Goal: Information Seeking & Learning: Compare options

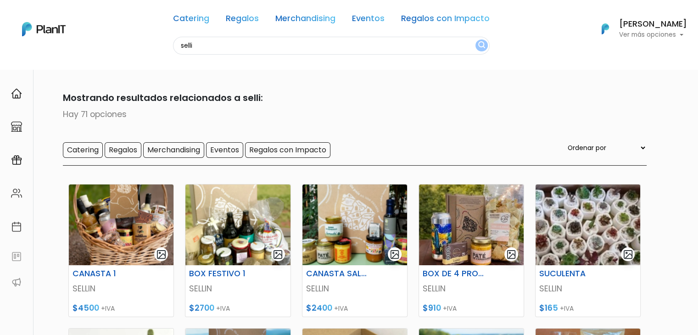
click at [193, 52] on input "selli" at bounding box center [331, 46] width 317 height 18
type input "s"
type input "tag"
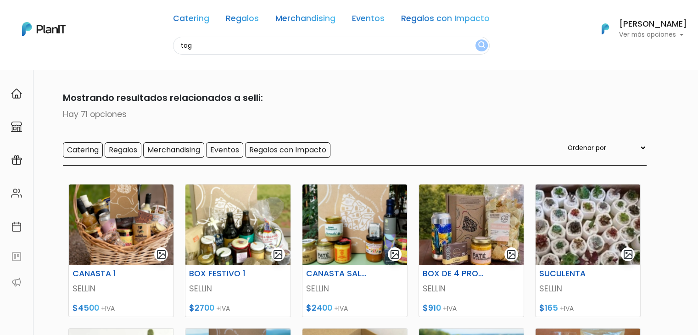
click at [475, 39] on button "submit" at bounding box center [481, 45] width 12 height 12
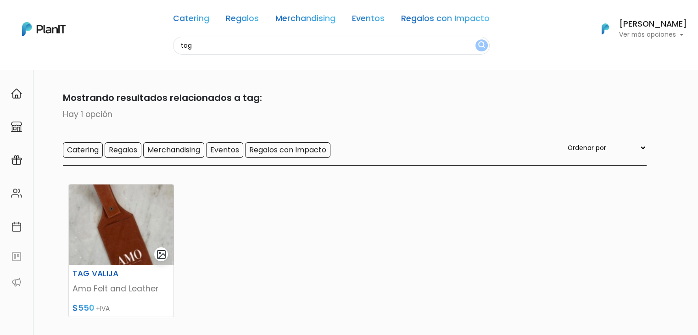
drag, startPoint x: 196, startPoint y: 45, endPoint x: 161, endPoint y: 45, distance: 35.8
click at [161, 45] on div "Catering Regalos Merchandising Eventos Regalos con Impacto tag Catering Regalos…" at bounding box center [349, 29] width 698 height 51
type input "verd"
click at [475, 39] on button "submit" at bounding box center [481, 45] width 12 height 12
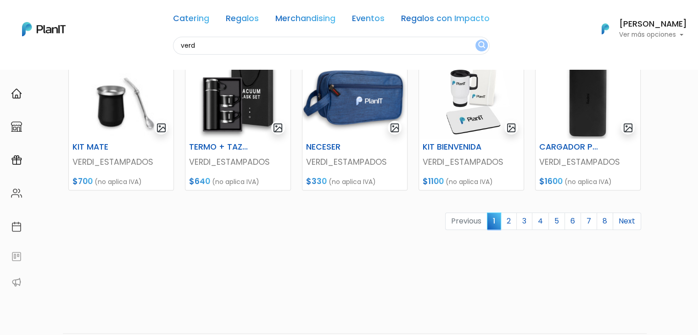
scroll to position [417, 0]
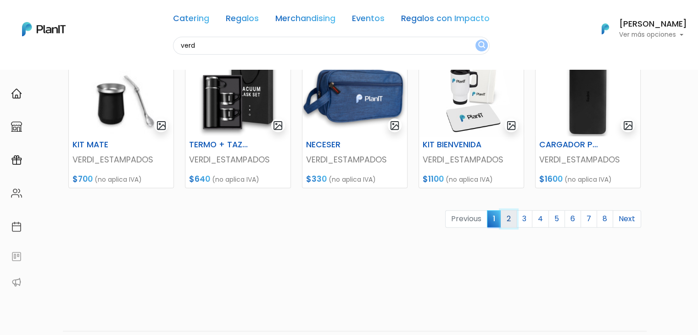
click at [509, 224] on link "2" at bounding box center [509, 218] width 16 height 17
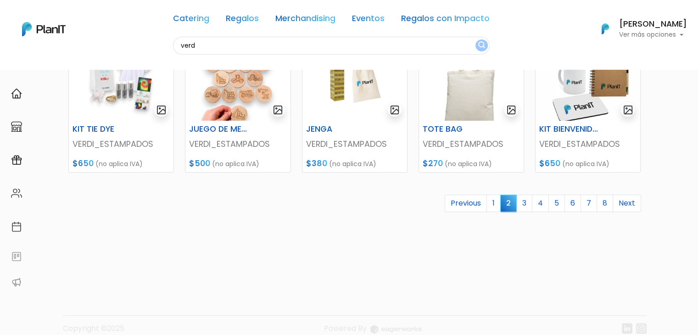
scroll to position [437, 0]
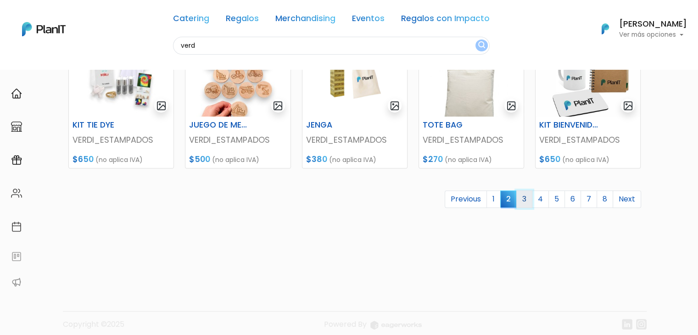
click at [525, 205] on link "3" at bounding box center [524, 198] width 16 height 17
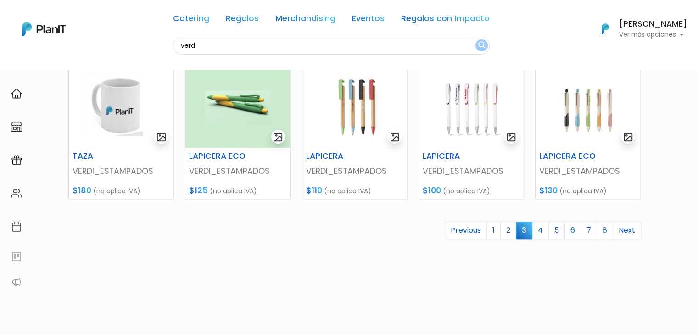
scroll to position [413, 0]
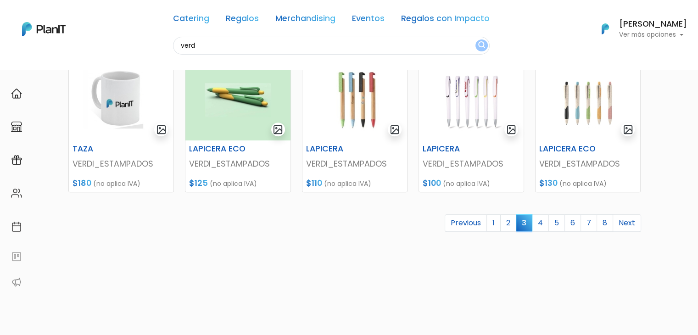
drag, startPoint x: 705, startPoint y: 65, endPoint x: 705, endPoint y: 233, distance: 168.4
click at [545, 220] on link "4" at bounding box center [540, 222] width 17 height 17
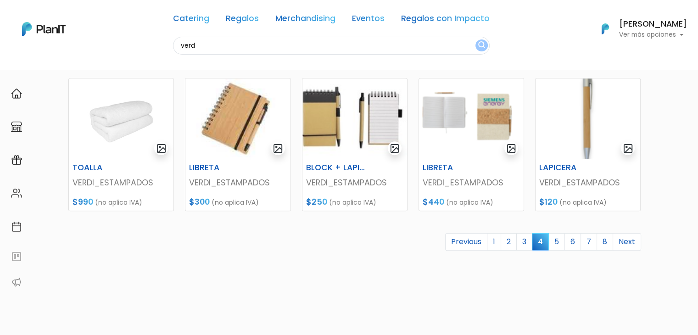
scroll to position [408, 0]
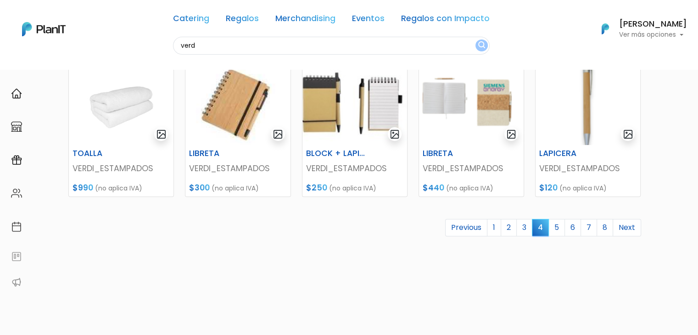
drag, startPoint x: 703, startPoint y: 52, endPoint x: 704, endPoint y: 219, distance: 167.1
click at [554, 228] on link "5" at bounding box center [556, 227] width 17 height 17
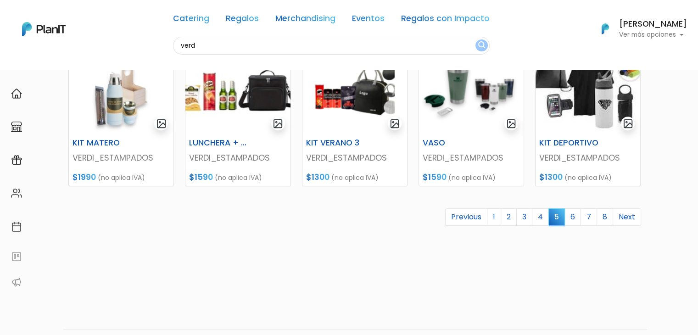
scroll to position [426, 0]
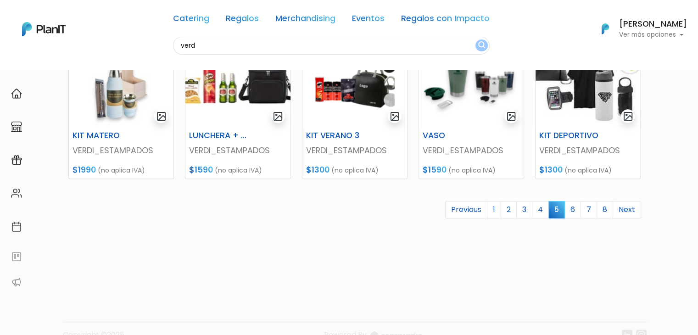
click at [576, 210] on link "6" at bounding box center [573, 209] width 17 height 17
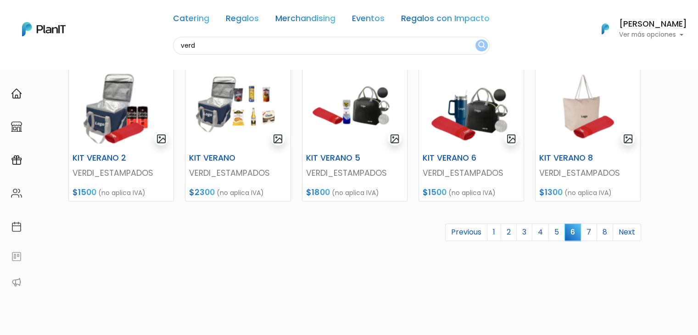
scroll to position [414, 0]
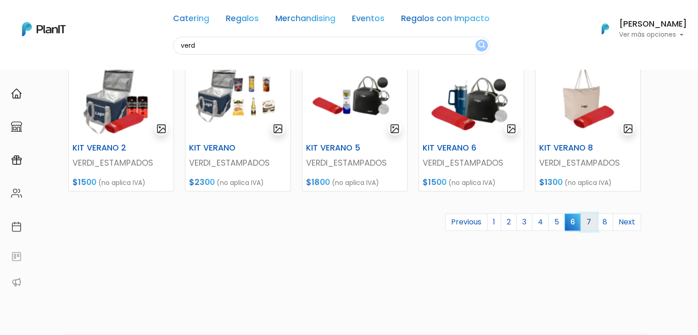
click at [590, 220] on link "7" at bounding box center [589, 221] width 17 height 17
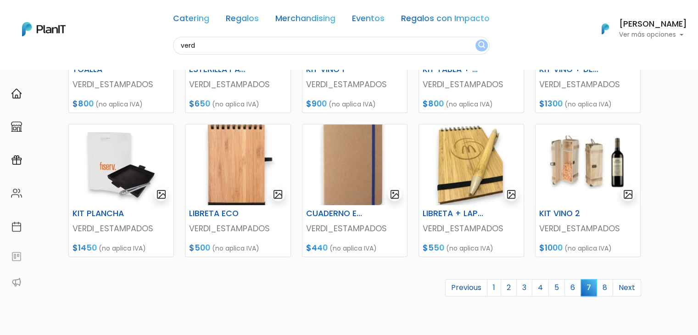
scroll to position [354, 0]
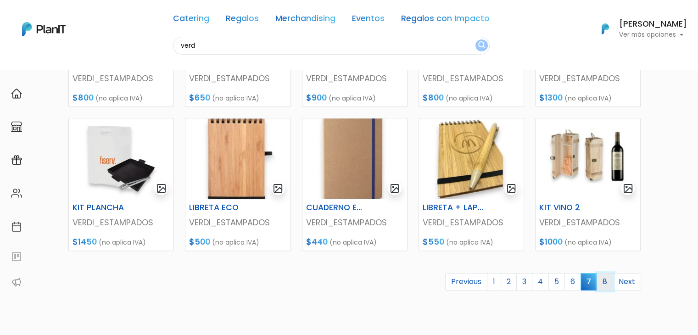
click at [603, 281] on link "8" at bounding box center [605, 281] width 17 height 17
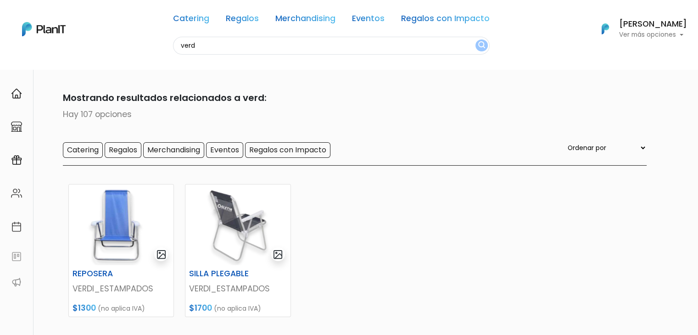
click at [193, 46] on input "verd" at bounding box center [331, 46] width 317 height 18
type input "tag"
click at [475, 39] on button "submit" at bounding box center [481, 45] width 12 height 12
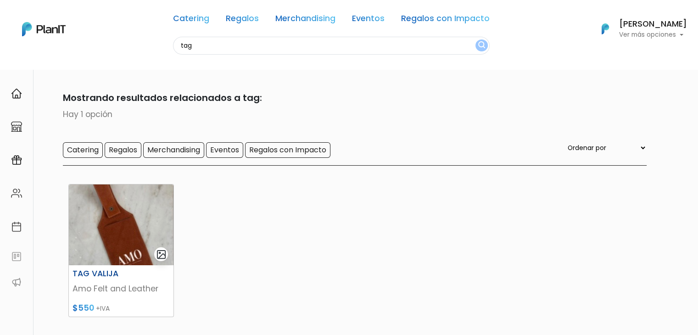
click at [122, 221] on img at bounding box center [121, 225] width 105 height 81
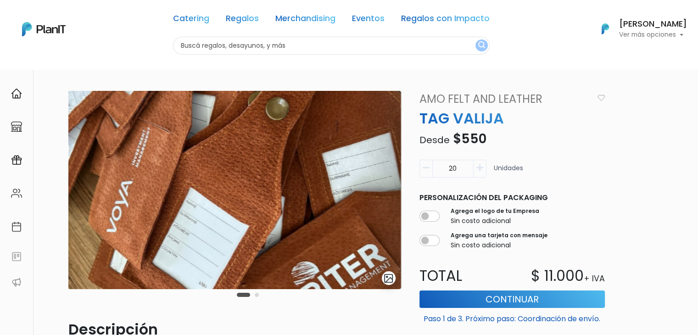
click at [202, 46] on input "text" at bounding box center [331, 46] width 317 height 18
type input "porta pasa"
click at [475, 39] on button "submit" at bounding box center [481, 45] width 12 height 12
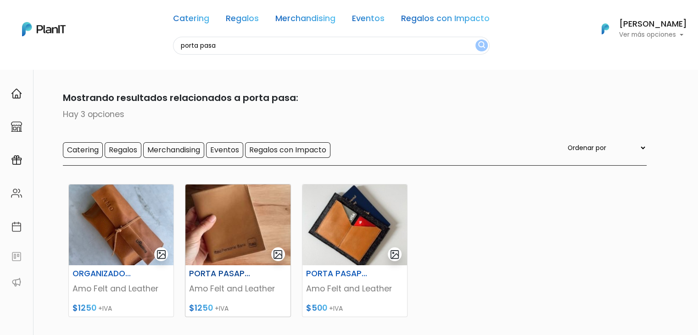
click at [244, 208] on img at bounding box center [237, 225] width 105 height 81
click at [347, 231] on img at bounding box center [354, 225] width 105 height 81
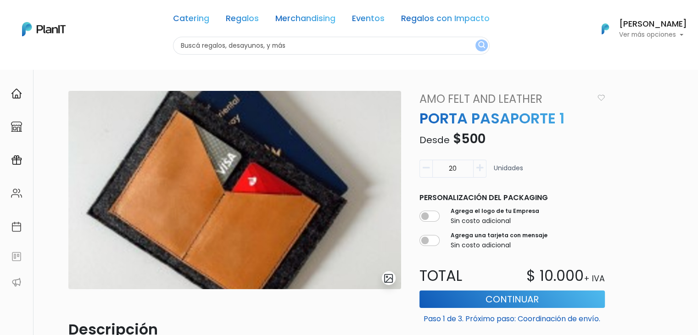
click at [198, 50] on input "text" at bounding box center [331, 46] width 317 height 18
type input "neces"
click at [475, 39] on button "submit" at bounding box center [481, 45] width 12 height 12
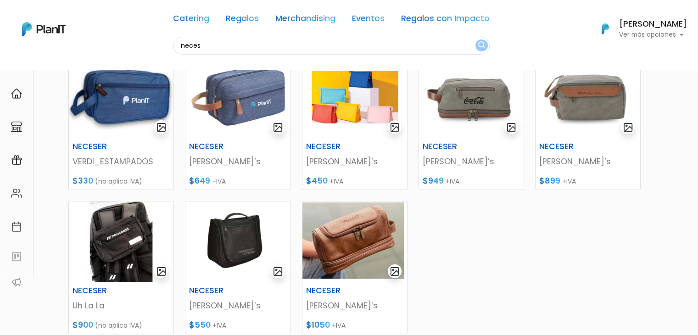
scroll to position [131, 0]
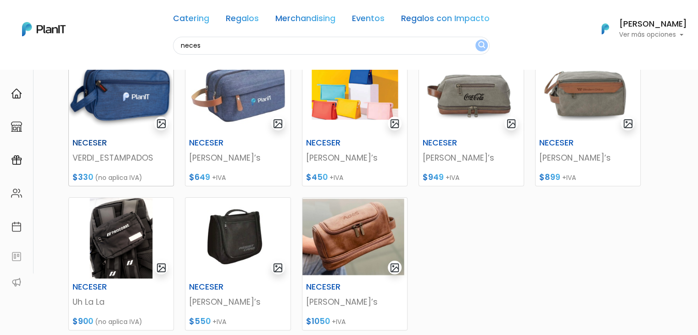
click at [126, 98] on img at bounding box center [121, 94] width 105 height 81
click at [471, 105] on img at bounding box center [471, 94] width 105 height 81
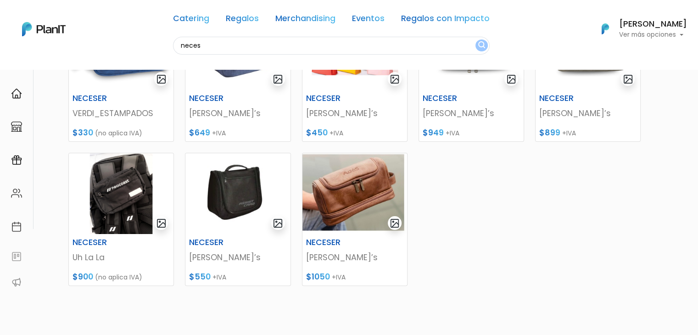
scroll to position [173, 0]
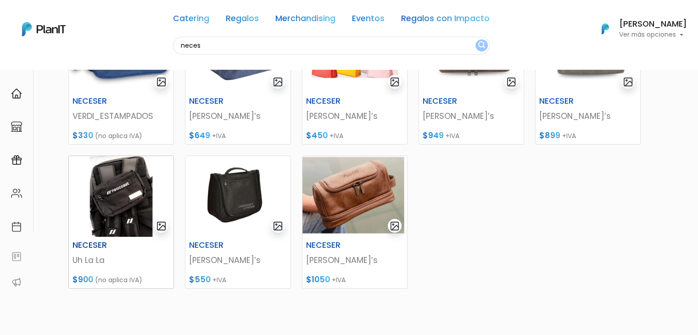
click at [98, 184] on img at bounding box center [121, 196] width 105 height 81
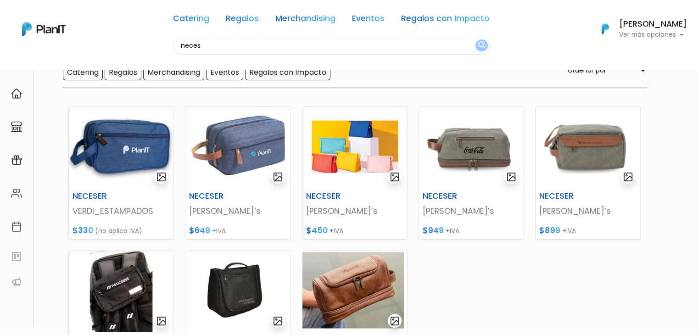
scroll to position [75, 0]
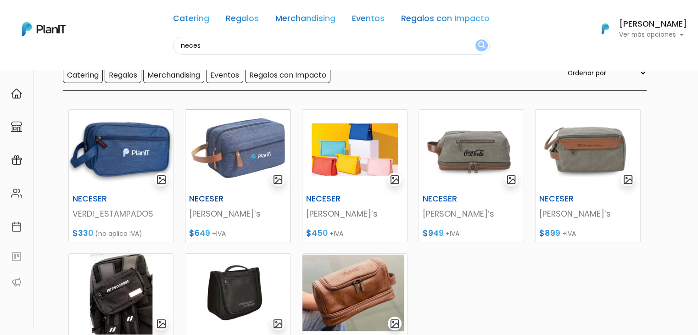
click at [214, 145] on img at bounding box center [237, 150] width 105 height 81
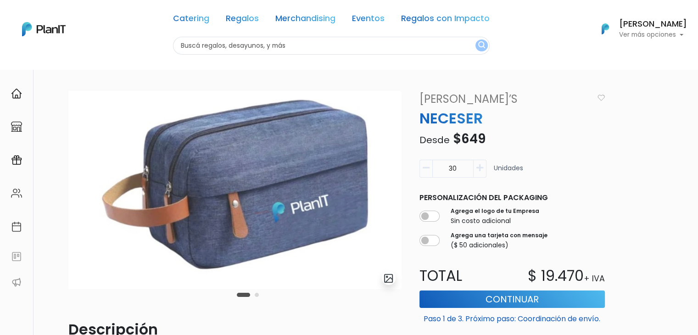
click at [206, 48] on input "text" at bounding box center [331, 46] width 317 height 18
type input "llaver"
click at [475, 39] on button "submit" at bounding box center [481, 45] width 12 height 12
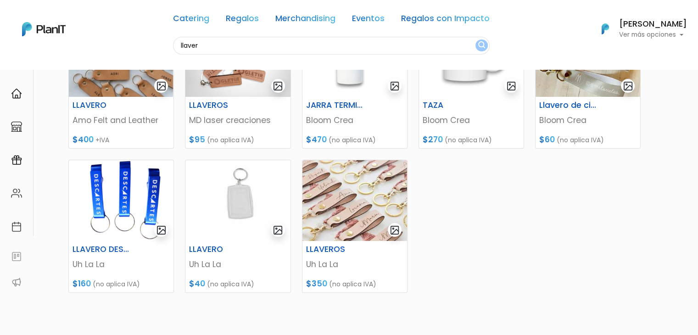
scroll to position [173, 0]
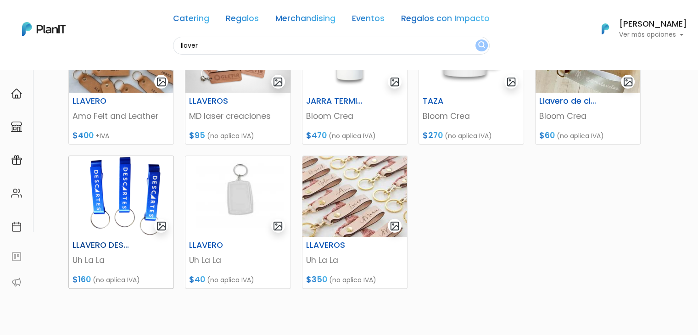
click at [108, 212] on img at bounding box center [121, 196] width 105 height 81
click at [110, 190] on img at bounding box center [121, 196] width 105 height 81
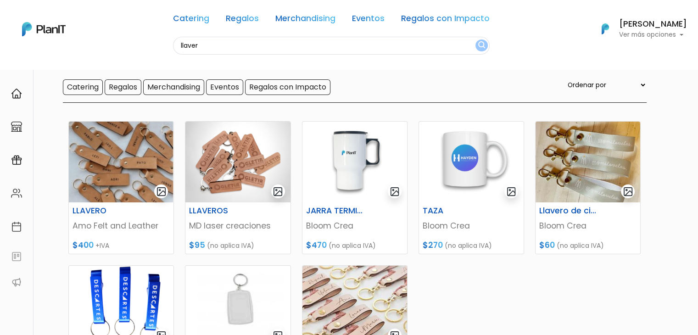
scroll to position [61, 0]
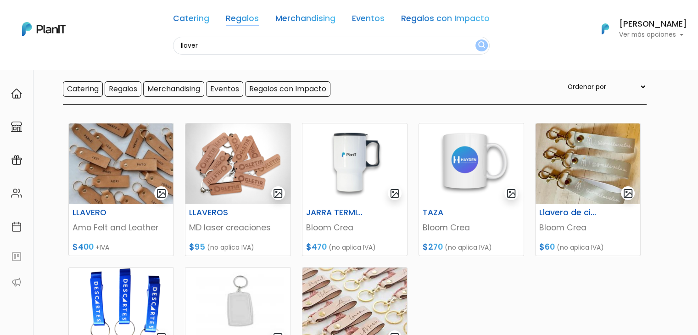
click at [235, 16] on link "Regalos" at bounding box center [242, 20] width 33 height 11
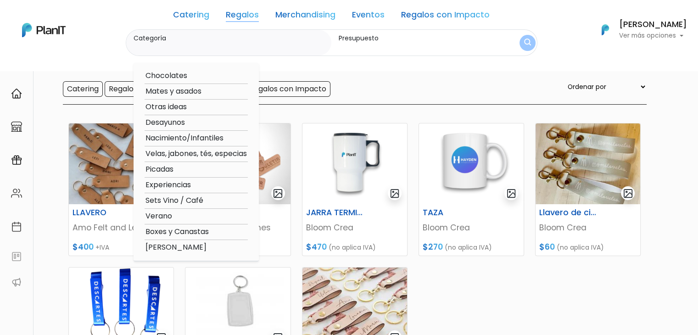
click at [283, 14] on link "Merchandising" at bounding box center [305, 16] width 60 height 11
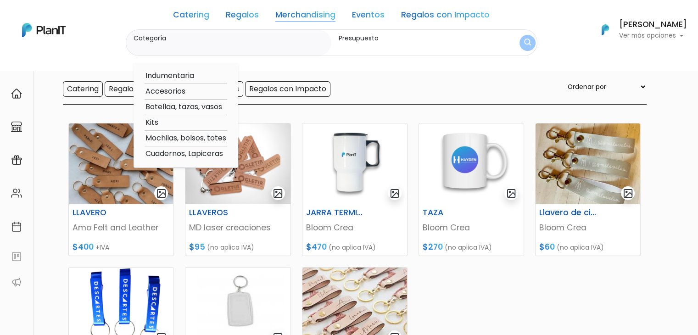
click at [283, 14] on link "Merchandising" at bounding box center [305, 16] width 60 height 11
click at [321, 19] on link "Merchandising" at bounding box center [305, 16] width 60 height 11
click at [185, 152] on option "Cuadernos, Lapiceras" at bounding box center [186, 153] width 83 height 11
type input "Cuadernos, Lapiceras"
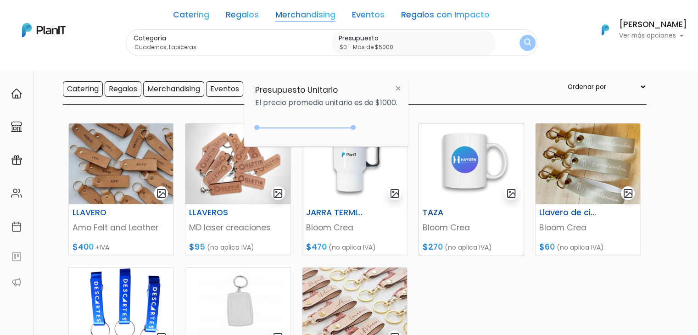
type input "$0 - Más de $5000"
drag, startPoint x: 277, startPoint y: 126, endPoint x: 443, endPoint y: 155, distance: 168.6
click at [443, 155] on body "Catering Regalos Merchandising Eventos Regalos con Impacto llaver Catering Rega…" at bounding box center [349, 106] width 698 height 335
click at [520, 43] on button "submit" at bounding box center [528, 43] width 16 height 16
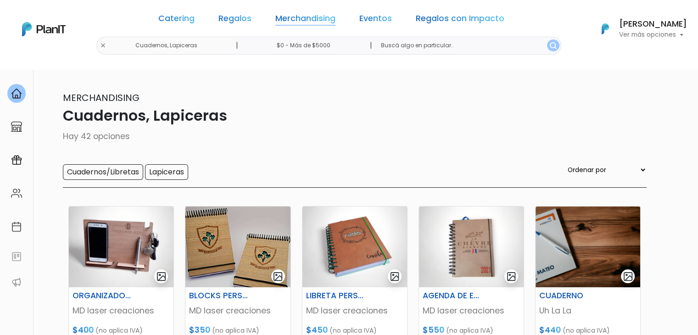
click at [295, 17] on link "Merchandising" at bounding box center [305, 20] width 60 height 11
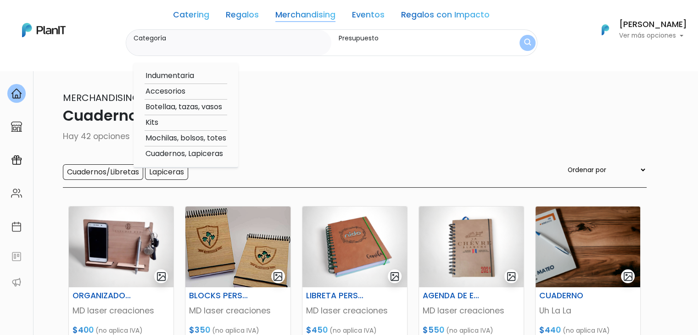
click at [173, 92] on option "Accesorios" at bounding box center [186, 91] width 83 height 11
type input "Accesorios"
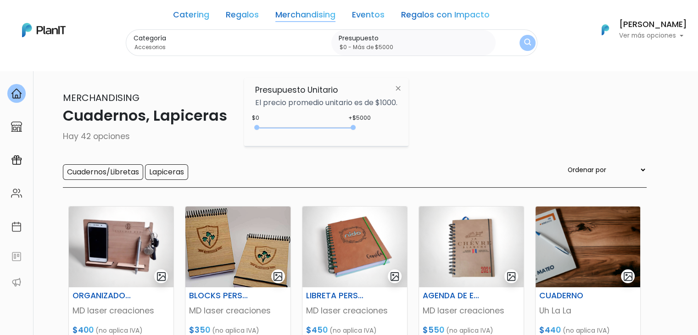
type input "$0 - Más de $5000"
drag, startPoint x: 275, startPoint y: 129, endPoint x: 441, endPoint y: 139, distance: 166.4
click at [441, 139] on body "Catering Regalos Merchandising Eventos Regalos con Impacto Cuadernos, Lapiceras…" at bounding box center [349, 167] width 698 height 335
click at [524, 40] on img "submit" at bounding box center [527, 43] width 7 height 9
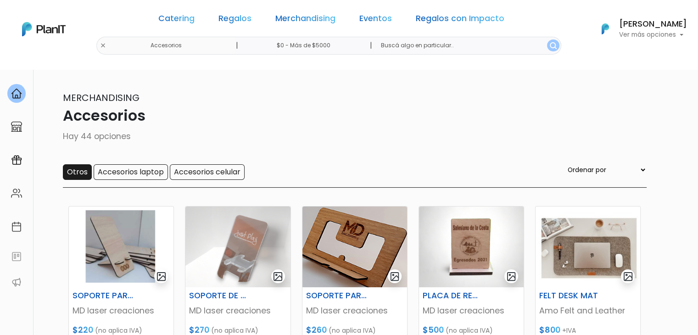
click at [68, 178] on input "Otros" at bounding box center [77, 172] width 29 height 16
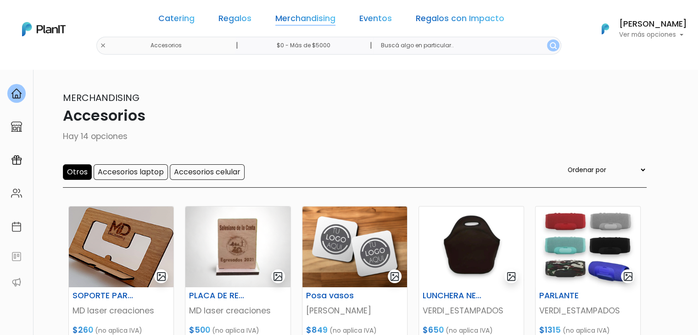
click at [285, 18] on link "Merchandising" at bounding box center [305, 20] width 60 height 11
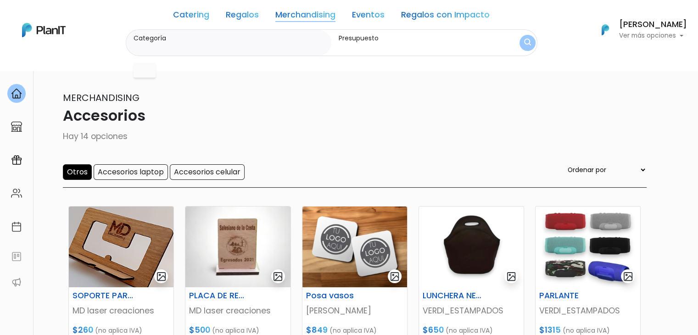
click at [285, 18] on link "Merchandising" at bounding box center [305, 16] width 60 height 11
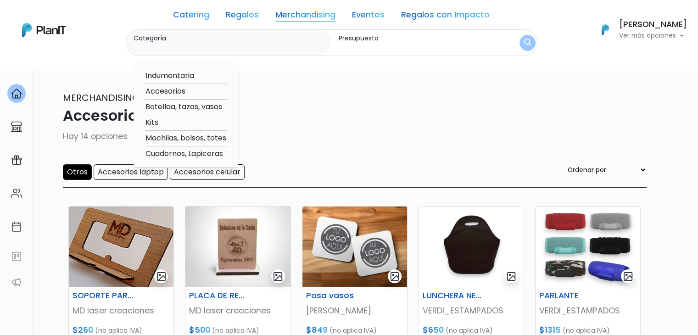
click at [242, 16] on link "Regalos" at bounding box center [242, 16] width 33 height 11
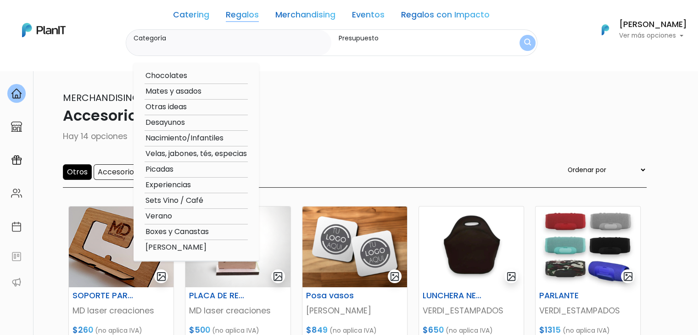
click at [173, 105] on option "Otras ideas" at bounding box center [196, 106] width 103 height 11
type input "Otras ideas"
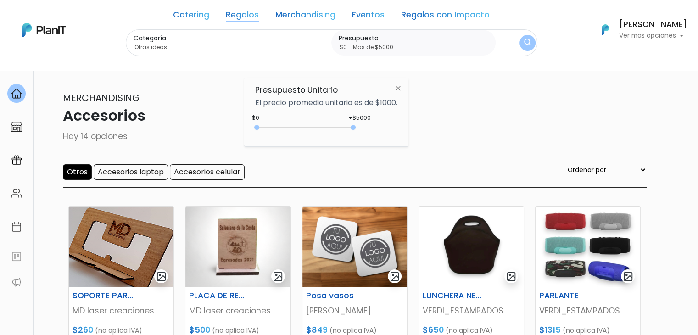
type input "$0 - Más de $5000"
drag, startPoint x: 277, startPoint y: 128, endPoint x: 420, endPoint y: 133, distance: 142.8
click at [420, 133] on body "Catering Regalos Merchandising Eventos Regalos con Impacto Accesorios | $0 - Má…" at bounding box center [349, 167] width 698 height 335
click at [524, 42] on img "submit" at bounding box center [527, 43] width 7 height 9
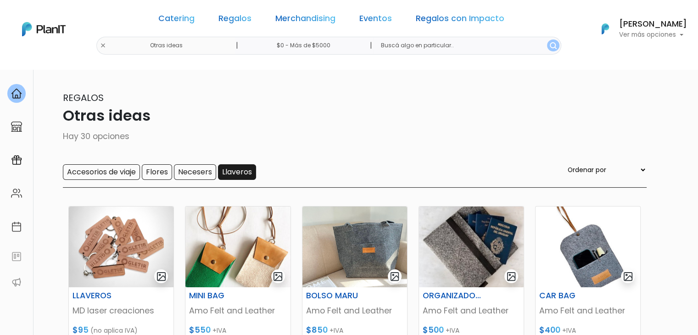
click at [237, 173] on input "Llaveros" at bounding box center [237, 172] width 38 height 16
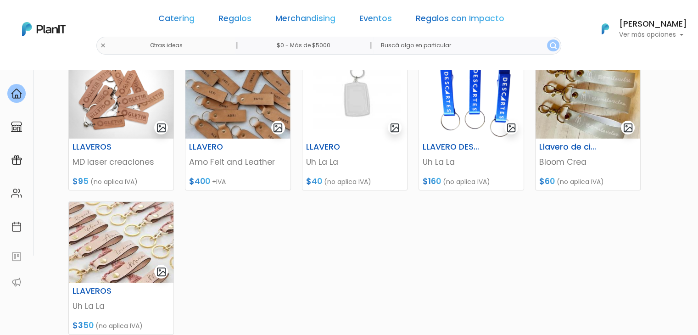
scroll to position [148, 0]
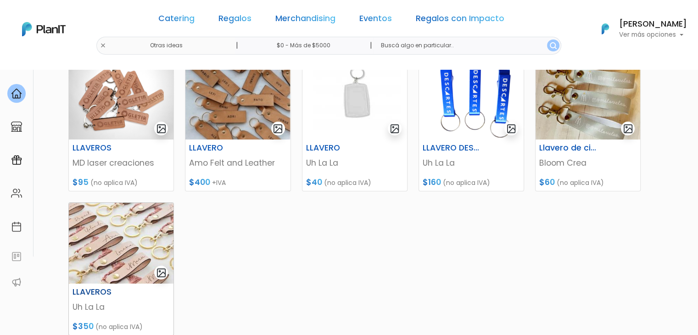
click at [107, 230] on img at bounding box center [121, 243] width 105 height 81
click at [354, 102] on img at bounding box center [354, 99] width 105 height 81
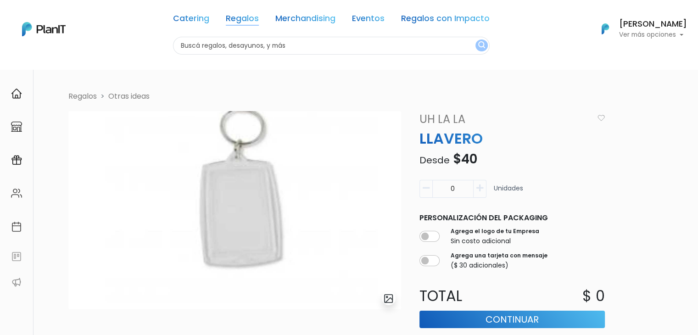
click at [249, 17] on link "Regalos" at bounding box center [242, 20] width 33 height 11
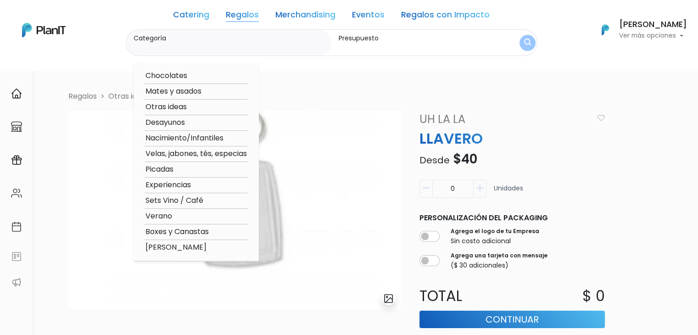
click at [190, 90] on option "Mates y asados" at bounding box center [196, 91] width 103 height 11
type input "Mates y asados"
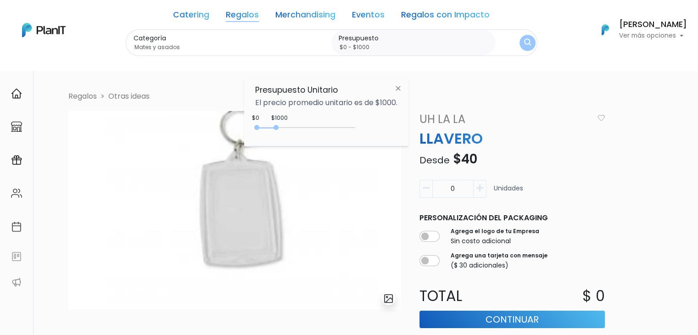
drag, startPoint x: 273, startPoint y: 123, endPoint x: 356, endPoint y: 127, distance: 83.2
click at [356, 127] on div "$1000 $0 0 : 1000 0 1000 0,1000" at bounding box center [326, 129] width 142 height 18
type input "$0 - Más de $5000"
drag, startPoint x: 278, startPoint y: 127, endPoint x: 376, endPoint y: 136, distance: 98.2
click at [376, 136] on div "+$5000 $0 0 : 5000 0 5000 0,5000" at bounding box center [326, 129] width 142 height 18
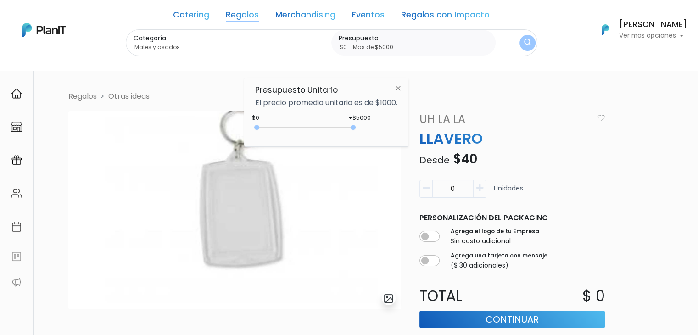
click at [527, 39] on img "submit" at bounding box center [527, 43] width 7 height 9
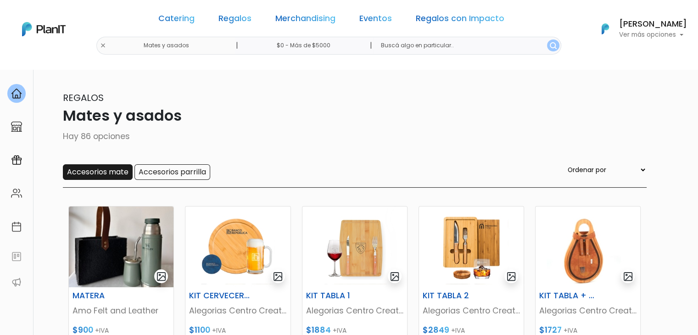
click at [87, 173] on input "Accesorios mate" at bounding box center [98, 172] width 70 height 16
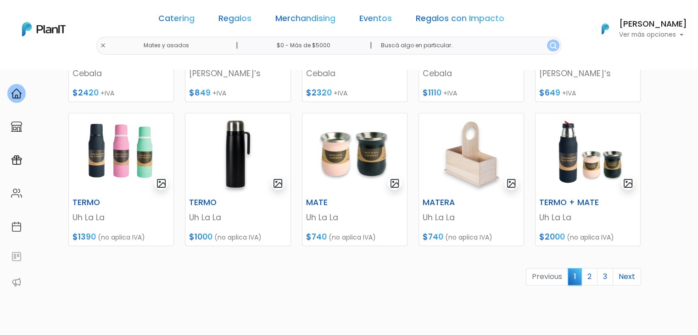
scroll to position [380, 0]
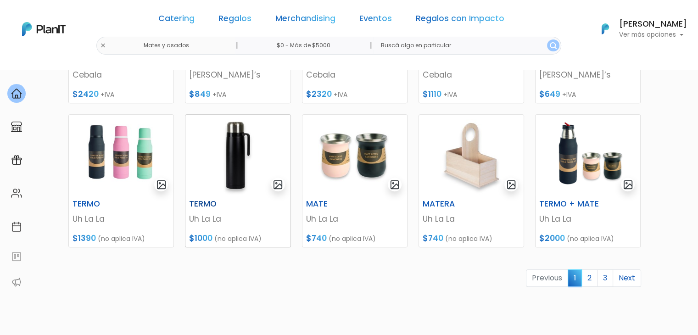
click at [221, 166] on img at bounding box center [237, 155] width 105 height 81
click at [101, 143] on img at bounding box center [121, 155] width 105 height 81
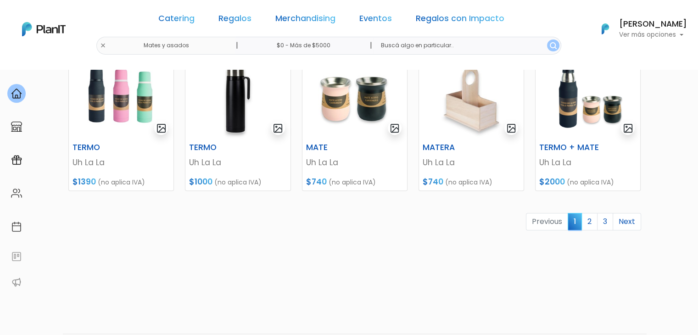
scroll to position [437, 0]
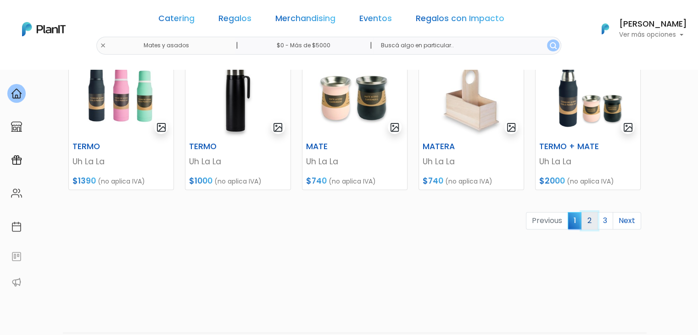
click at [588, 221] on link "2" at bounding box center [590, 220] width 16 height 17
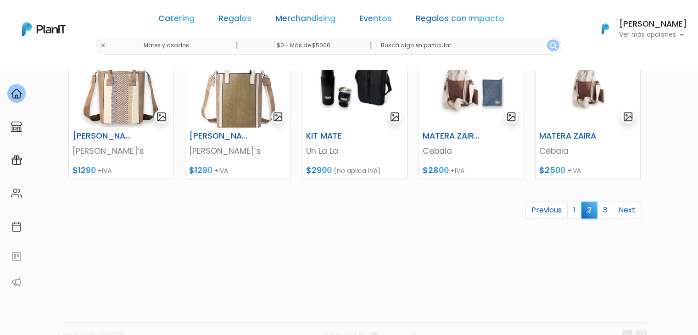
drag, startPoint x: 705, startPoint y: 105, endPoint x: 704, endPoint y: 282, distance: 177.2
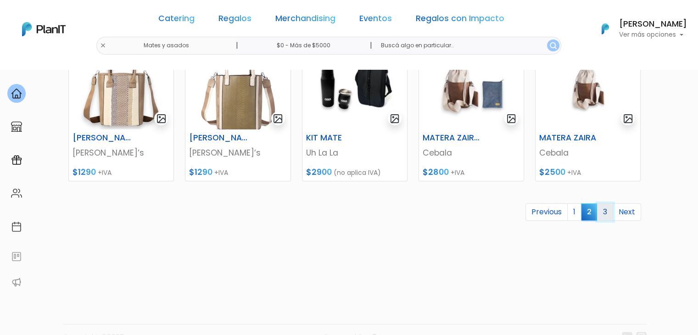
click at [604, 212] on link "3" at bounding box center [605, 211] width 16 height 17
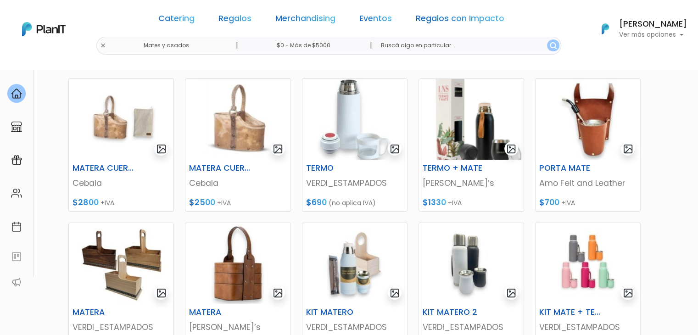
scroll to position [108, 0]
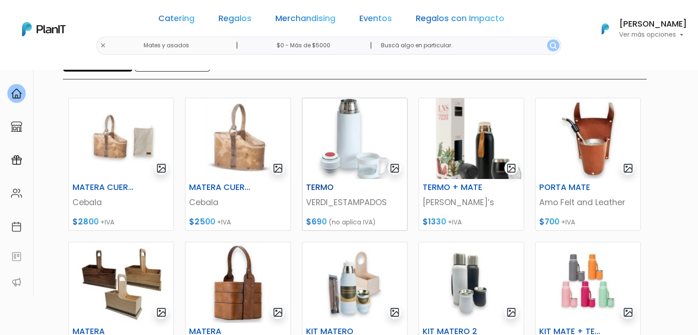
click at [350, 132] on img at bounding box center [354, 138] width 105 height 81
click at [474, 284] on img at bounding box center [471, 282] width 105 height 81
